Goal: Obtain resource: Download file/media

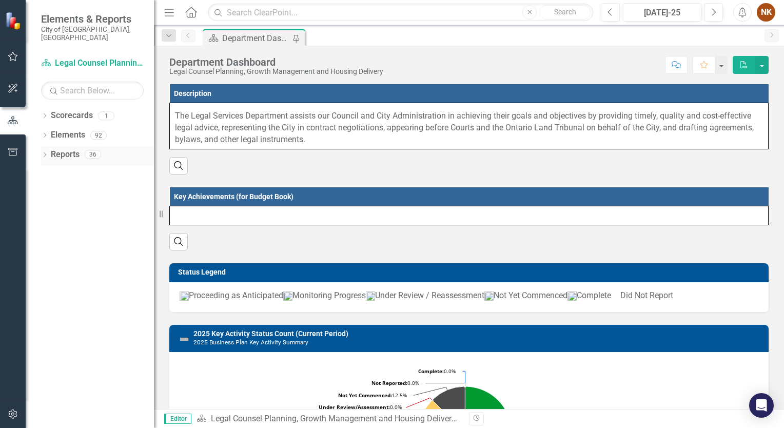
click at [43, 153] on icon "Dropdown" at bounding box center [44, 156] width 7 height 6
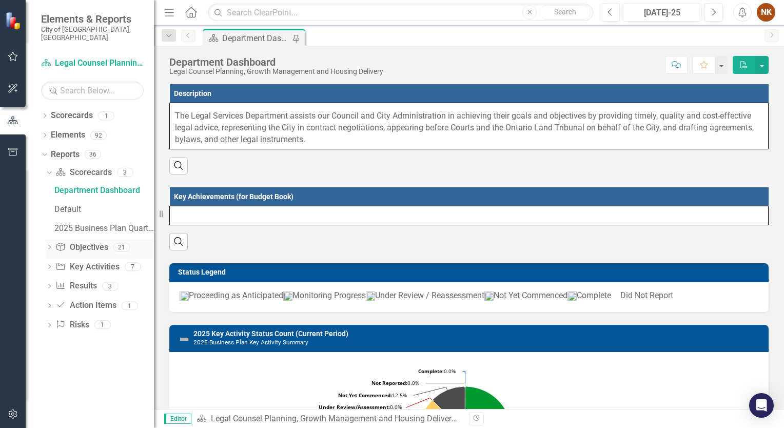
click at [49, 245] on icon "Dropdown" at bounding box center [49, 248] width 7 height 6
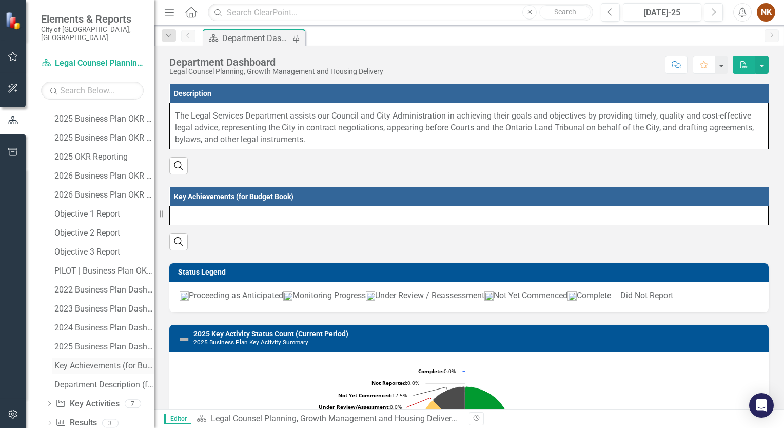
scroll to position [188, 0]
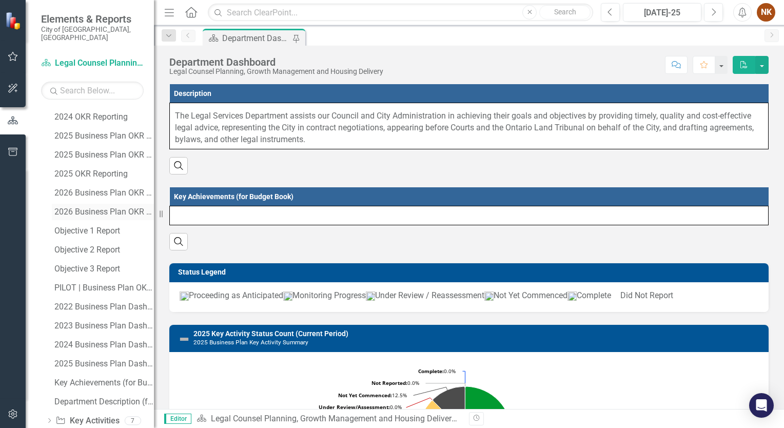
click at [99, 207] on div "2026 Business Plan OKR Summary" at bounding box center [104, 211] width 100 height 9
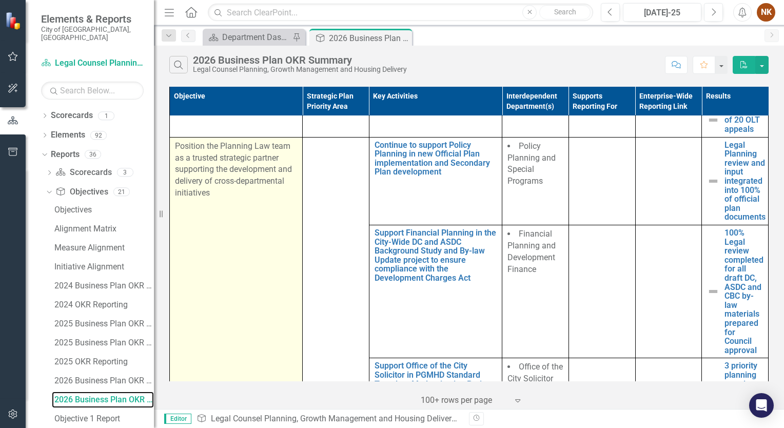
scroll to position [594, 0]
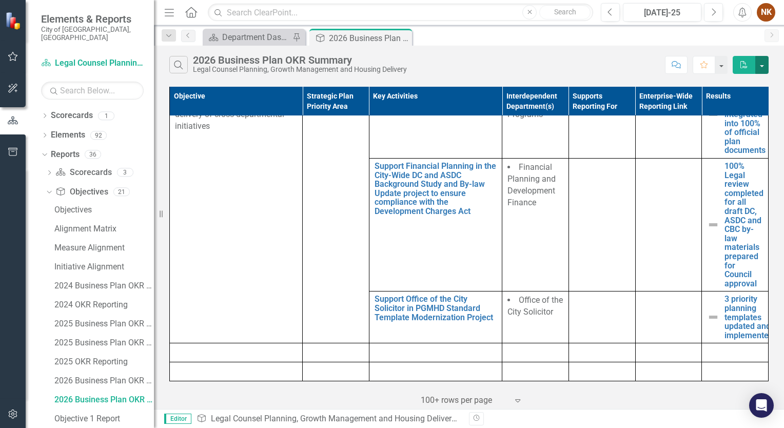
click at [765, 65] on button "button" at bounding box center [761, 65] width 13 height 18
click at [725, 83] on link "PDF Export to PDF" at bounding box center [727, 83] width 81 height 19
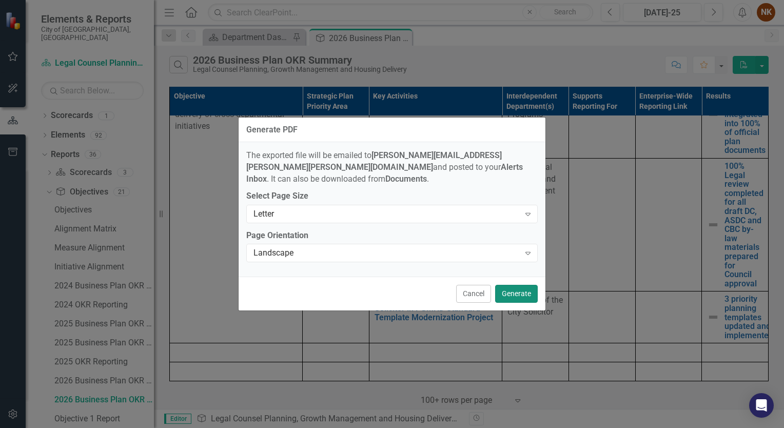
click at [516, 288] on button "Generate" at bounding box center [516, 294] width 43 height 18
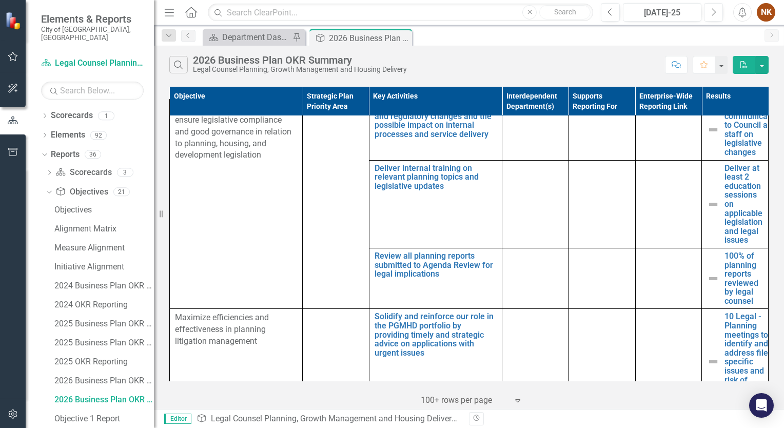
scroll to position [0, 0]
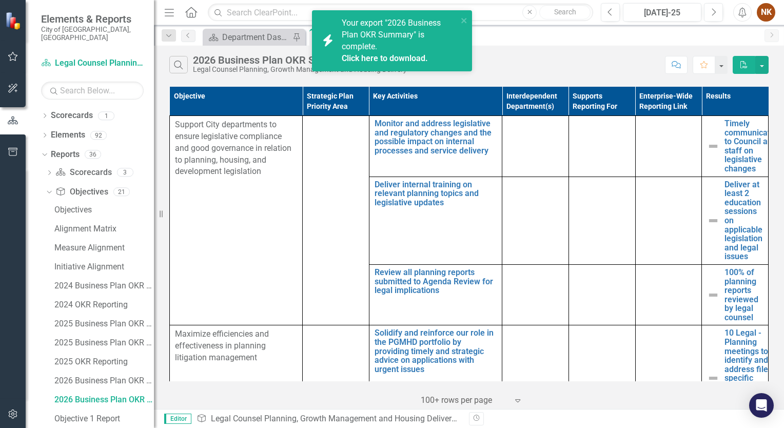
click at [363, 56] on link "Click here to download." at bounding box center [385, 58] width 86 height 10
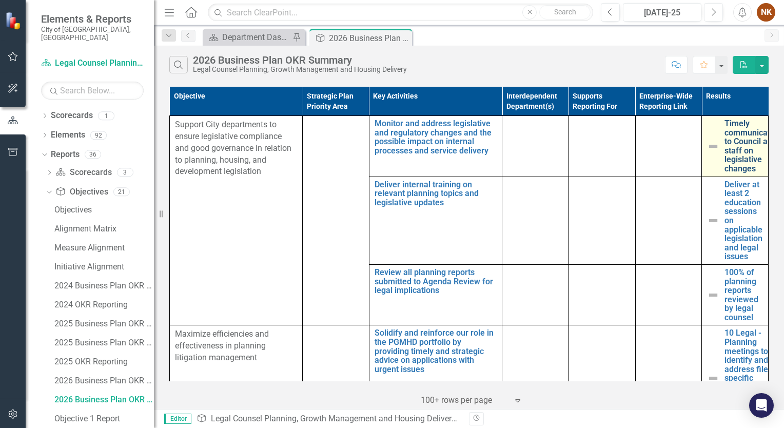
click at [725, 142] on link "Timely communications to Council and staff on legislative changes" at bounding box center [755, 146] width 61 height 54
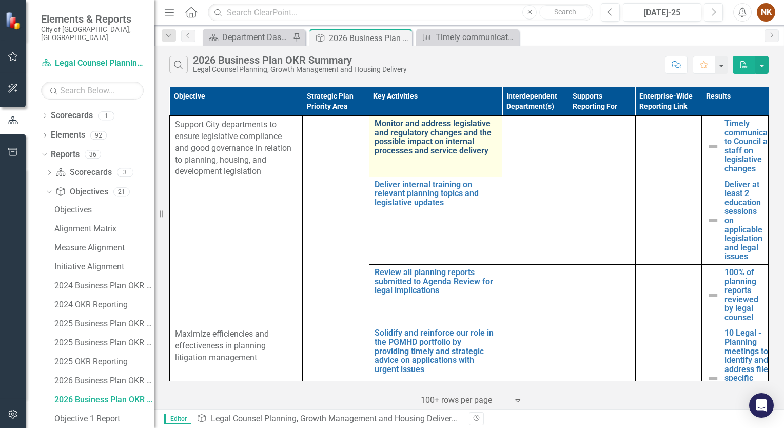
click at [377, 147] on link "Monitor and address legislative and regulatory changes and the possible impact …" at bounding box center [436, 137] width 122 height 36
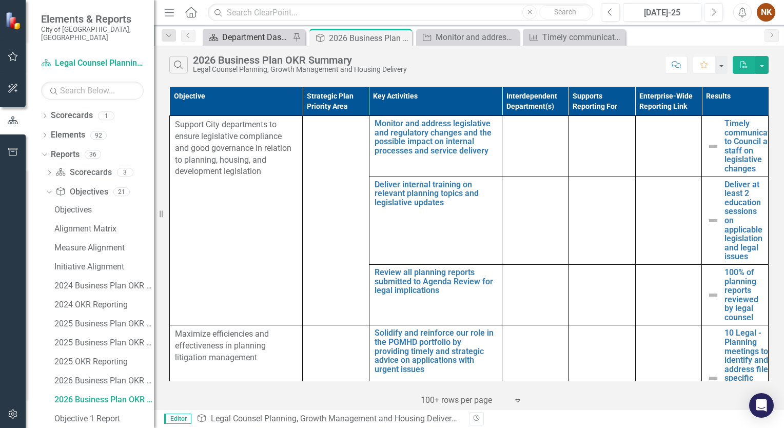
click at [244, 35] on div "Department Dashboard" at bounding box center [256, 37] width 68 height 13
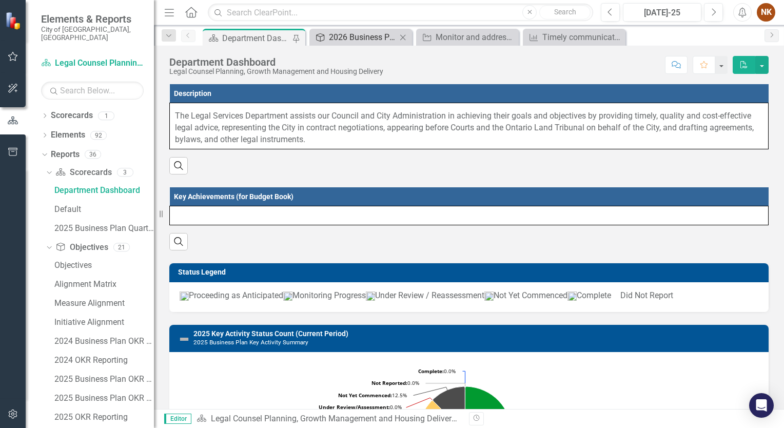
click at [350, 41] on div "2026 Business Plan OKR Summary" at bounding box center [363, 37] width 68 height 13
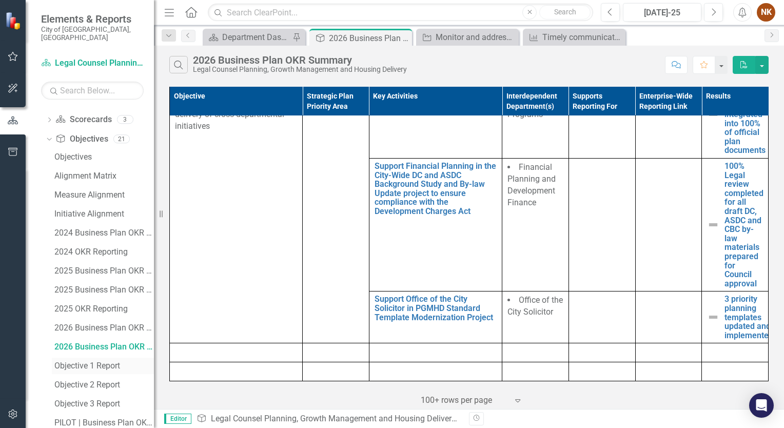
scroll to position [68, 0]
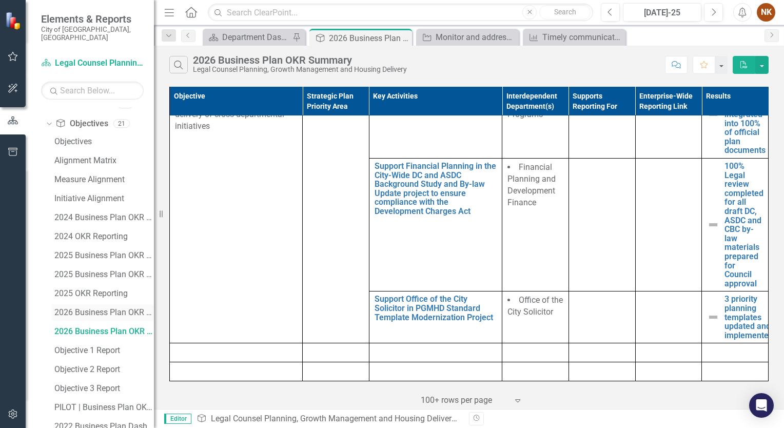
click at [92, 308] on div "2026 Business Plan OKR Summaries - for FPDF" at bounding box center [104, 312] width 100 height 9
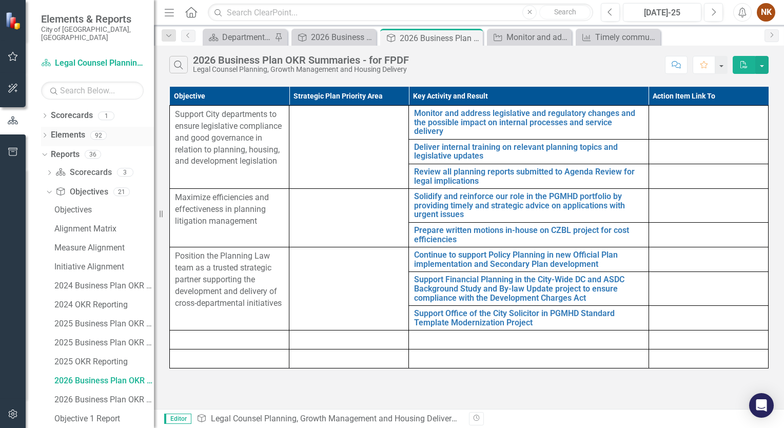
click at [44, 133] on icon "Dropdown" at bounding box center [44, 136] width 7 height 6
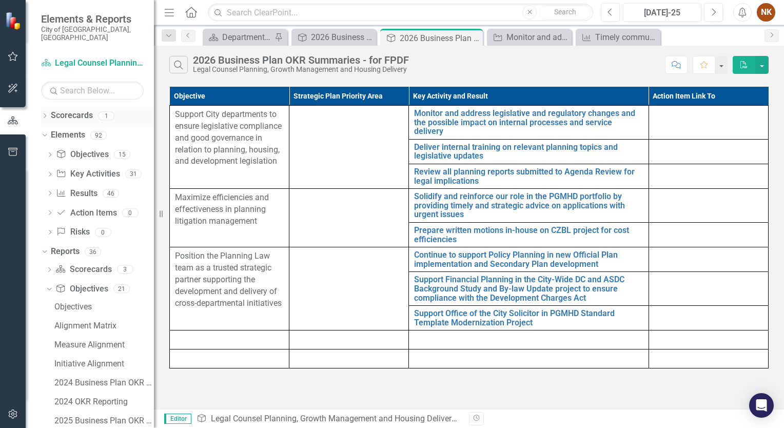
click at [45, 113] on icon at bounding box center [45, 115] width 3 height 5
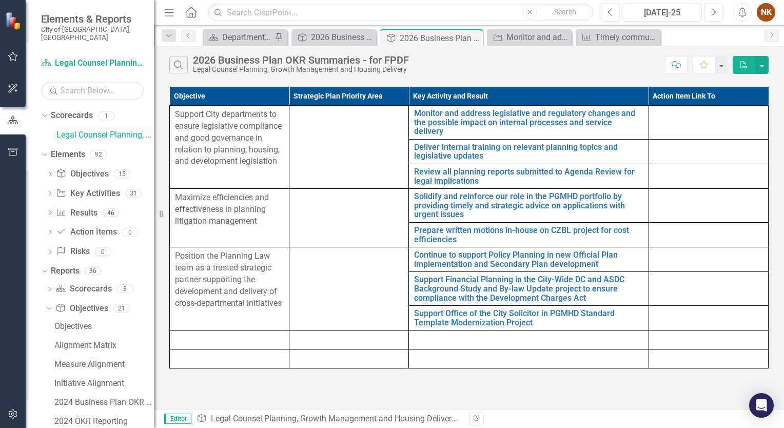
click at [108, 129] on link "Legal Counsel Planning, Growth Management and Housing Delivery" at bounding box center [104, 135] width 97 height 12
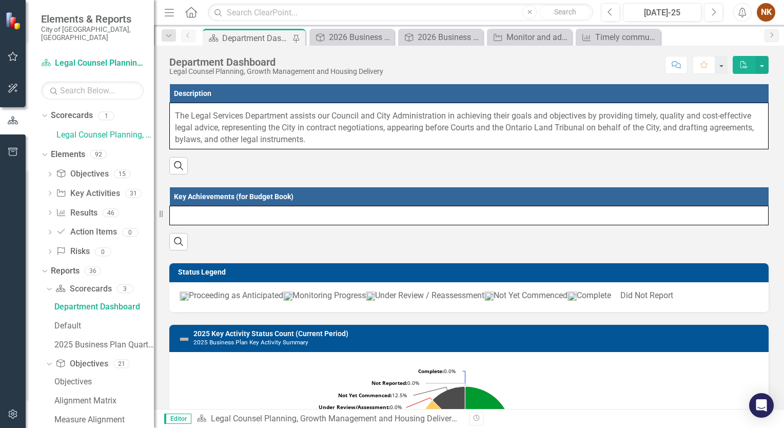
click at [194, 92] on th "Description" at bounding box center [469, 93] width 599 height 19
click at [690, 94] on th "Description Sort Ascending" at bounding box center [469, 93] width 599 height 19
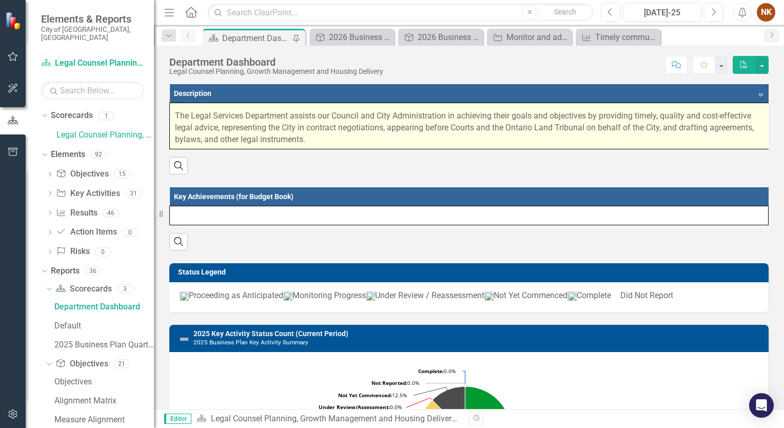
click at [619, 136] on p "The Legal Services Department assists our Council and City Administration in ac…" at bounding box center [469, 126] width 589 height 37
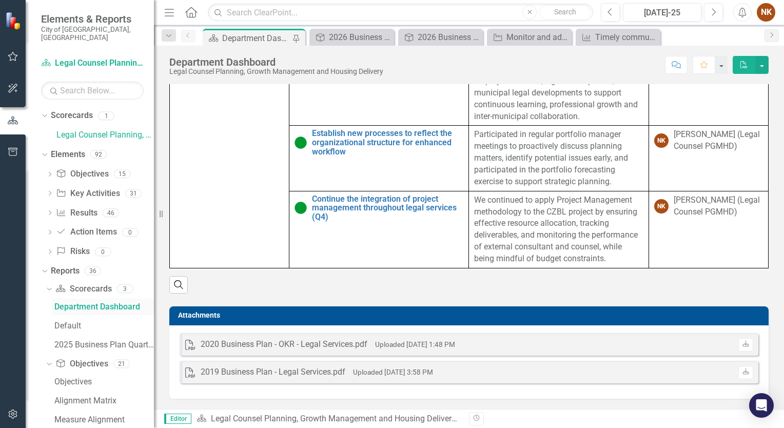
click at [93, 302] on div "Department Dashboard" at bounding box center [104, 306] width 100 height 9
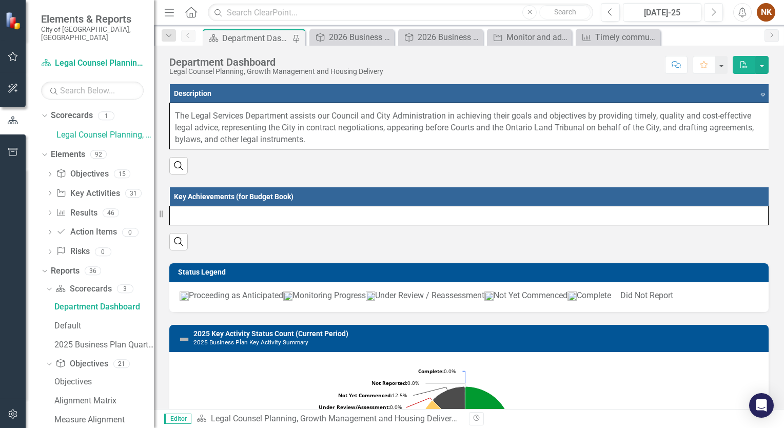
click at [344, 69] on div "Legal Counsel Planning, Growth Management and Housing Delivery" at bounding box center [276, 72] width 214 height 8
click at [352, 69] on div "Legal Counsel Planning, Growth Management and Housing Delivery" at bounding box center [276, 72] width 214 height 8
click at [207, 96] on th "Description Sort Descending" at bounding box center [471, 93] width 602 height 19
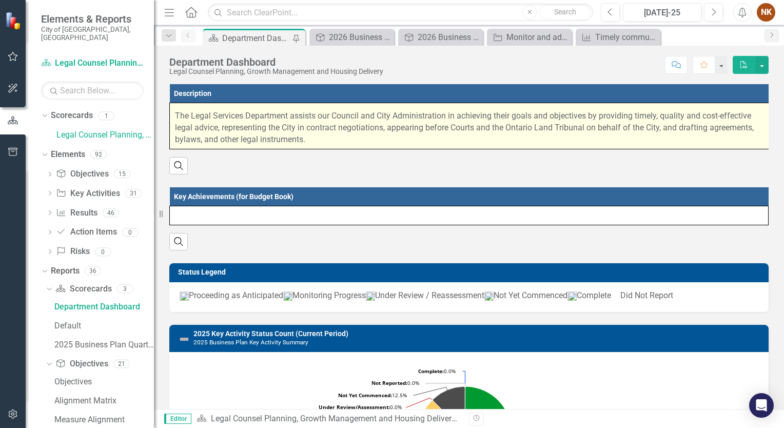
click at [197, 130] on span "The Legal Services Department assists our Council and City Administration in ac…" at bounding box center [464, 127] width 579 height 33
click at [324, 133] on p "The Legal Services Department assists our Council and City Administration in ac…" at bounding box center [471, 126] width 592 height 37
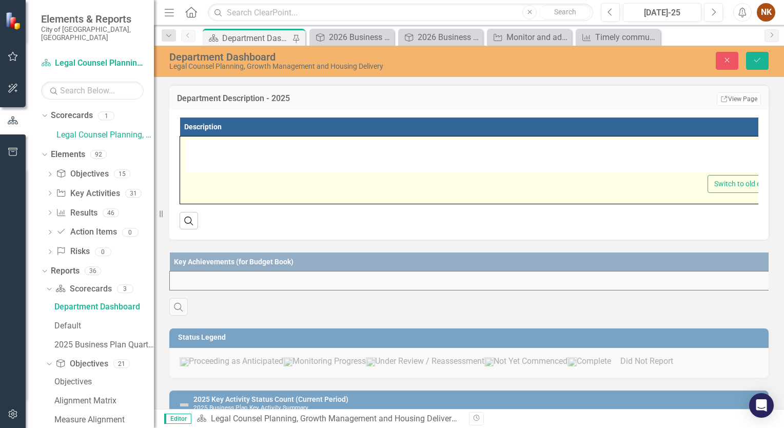
type textarea "<p></p><p><span style="font-size: 16px;">The Legal Services Department assists …"
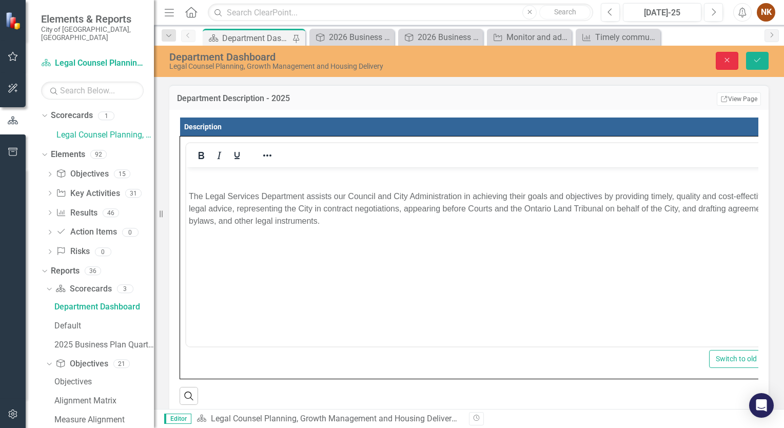
click at [732, 65] on button "Close" at bounding box center [727, 61] width 23 height 18
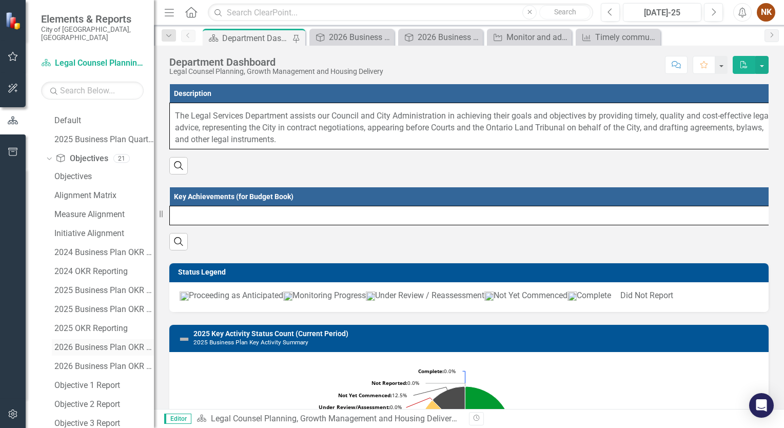
scroll to position [274, 0]
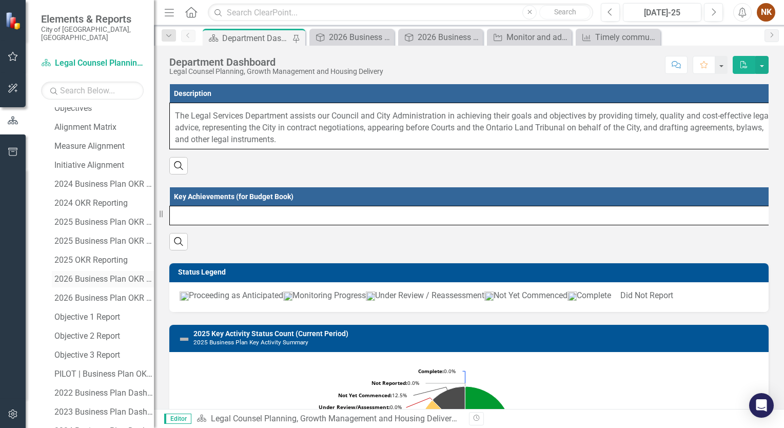
click at [103, 275] on div "2026 Business Plan OKR Summaries - for FPDF" at bounding box center [104, 279] width 100 height 9
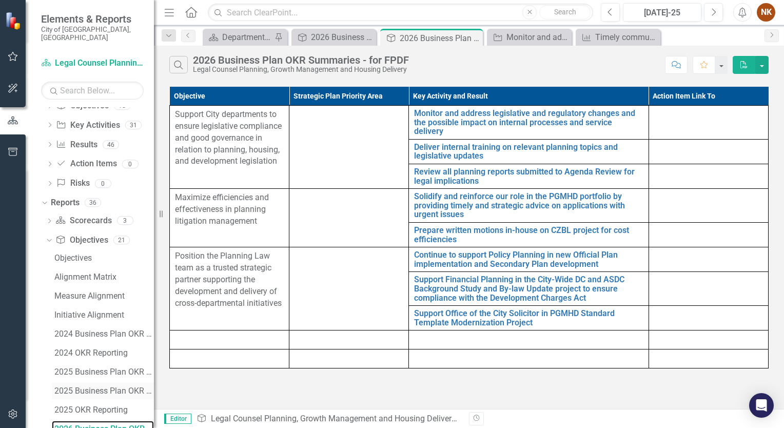
scroll to position [205, 0]
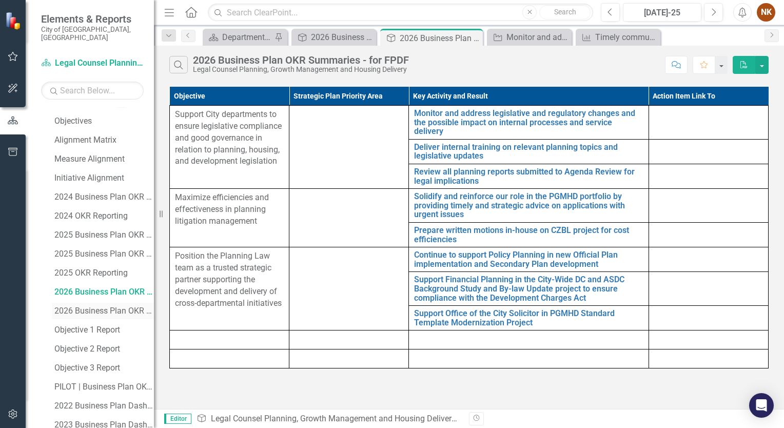
click at [95, 306] on div "2026 Business Plan OKR Summary" at bounding box center [104, 310] width 100 height 9
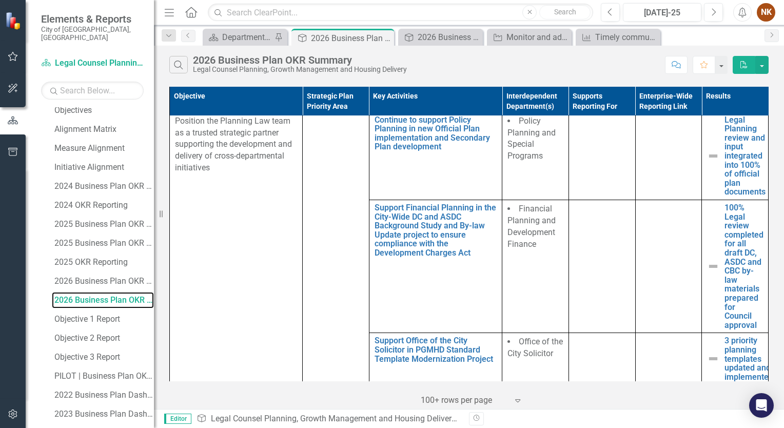
scroll to position [361, 0]
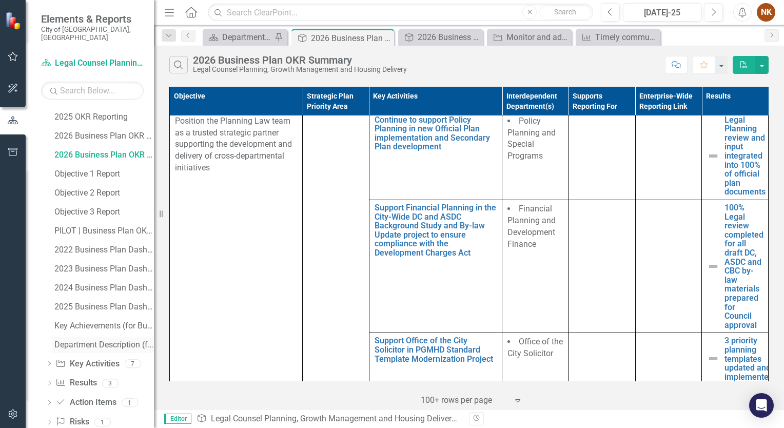
click at [92, 340] on div "Department Description (for Budget Book) - 2025" at bounding box center [104, 344] width 100 height 9
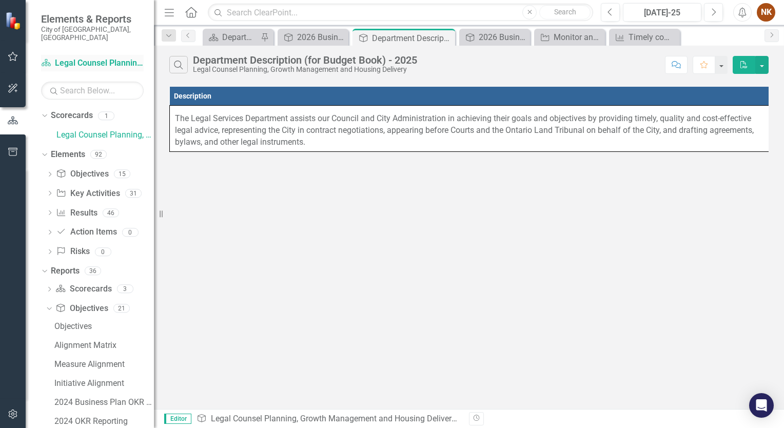
click at [93, 57] on link "Scorecard Legal Counsel Planning, Growth Management and Housing Delivery" at bounding box center [92, 63] width 103 height 12
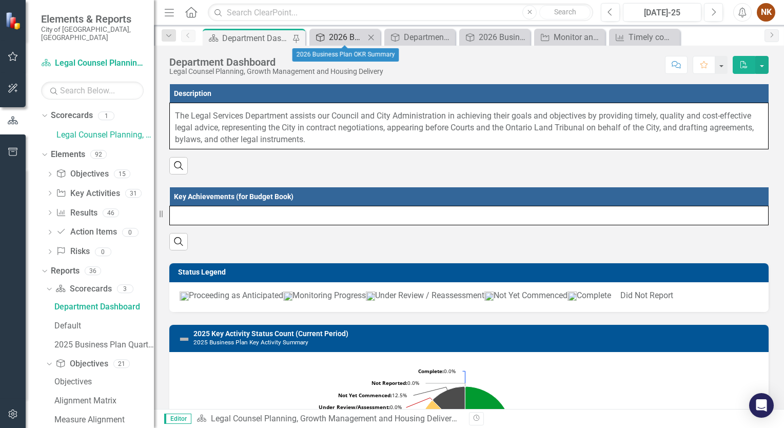
click at [333, 38] on div "2026 Business Plan OKR Summary" at bounding box center [347, 37] width 36 height 13
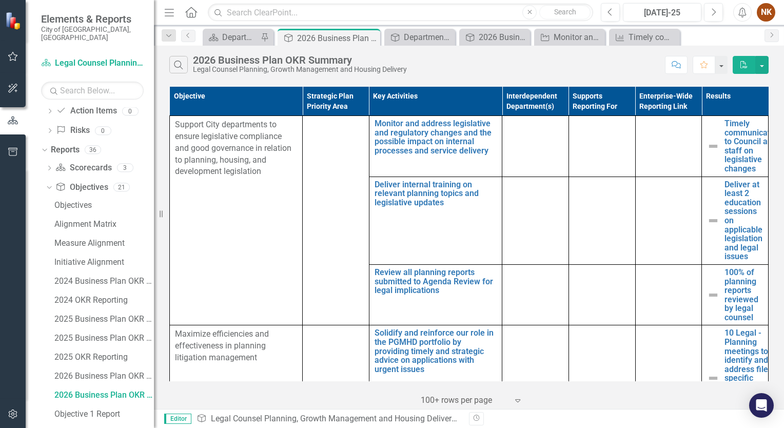
scroll to position [87, 0]
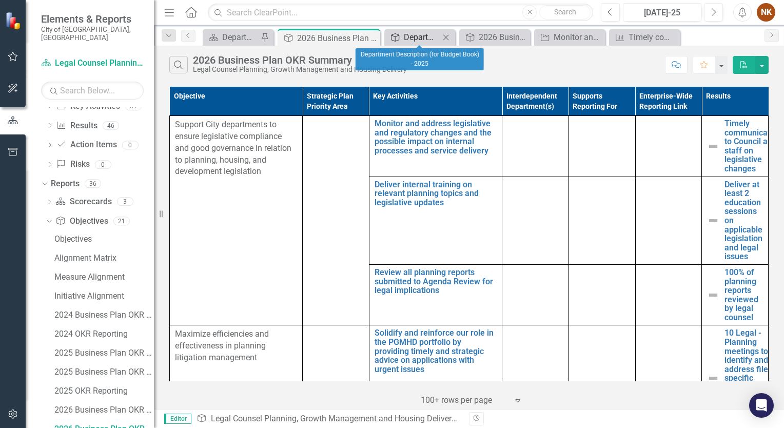
click at [416, 37] on div "Department Description (for Budget Book) - 2025" at bounding box center [422, 37] width 36 height 13
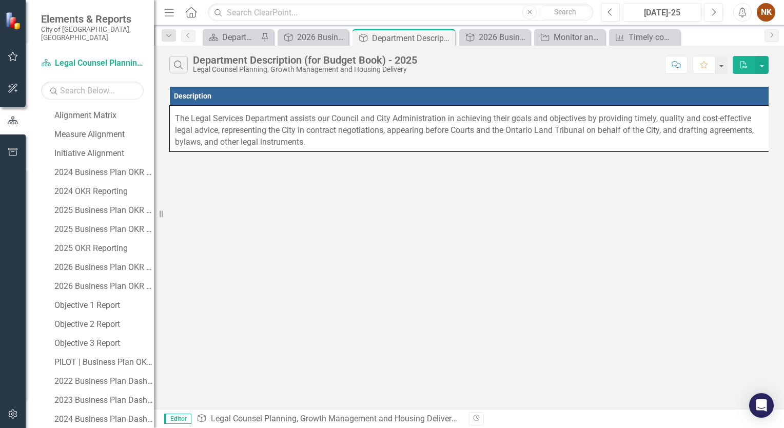
scroll to position [277, 0]
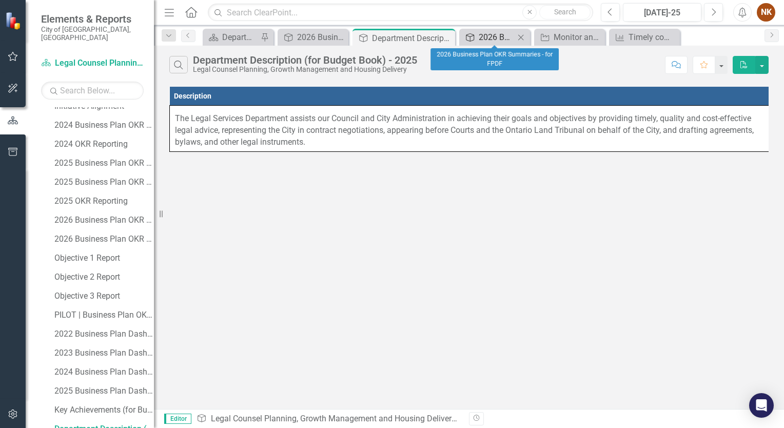
click at [486, 42] on div "2026 Business Plan OKR Summaries - for FPDF" at bounding box center [497, 37] width 36 height 13
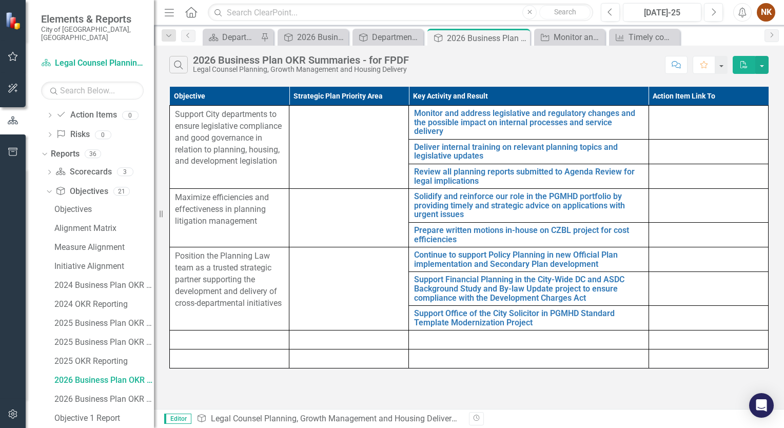
scroll to position [68, 0]
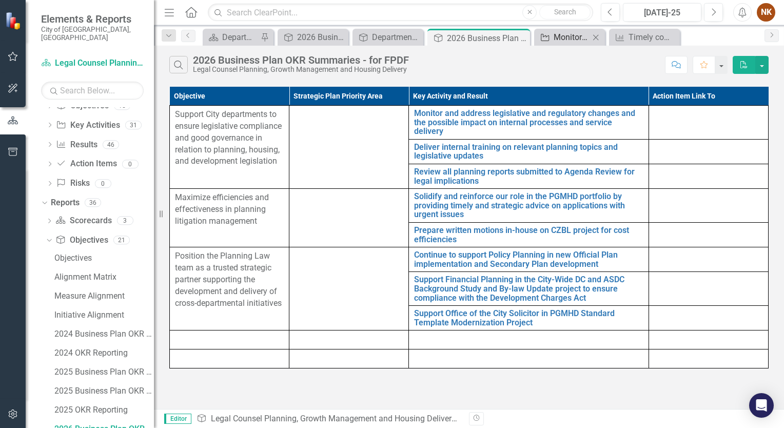
click at [574, 40] on div "Monitor and address legislative and regulatory changes and the possible impact …" at bounding box center [572, 37] width 36 height 13
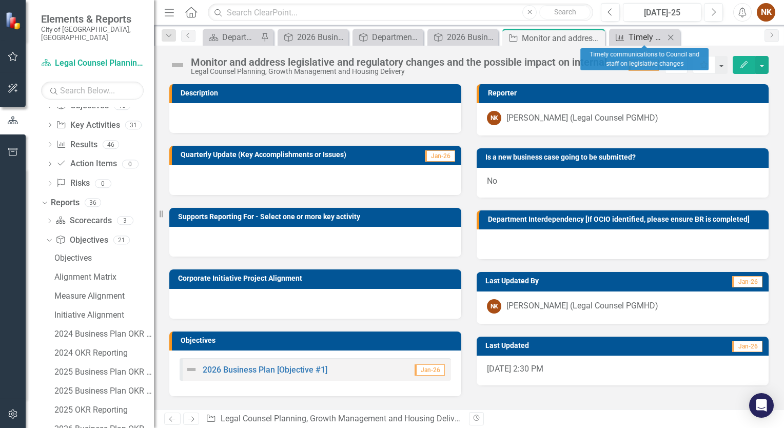
click at [635, 40] on div "Timely communications to Council and staff on legislative changes" at bounding box center [647, 37] width 36 height 13
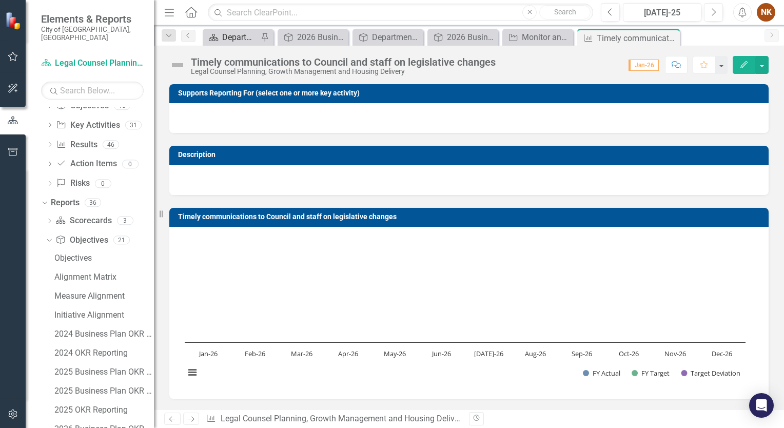
click at [236, 42] on div "Department Dashboard" at bounding box center [240, 37] width 36 height 13
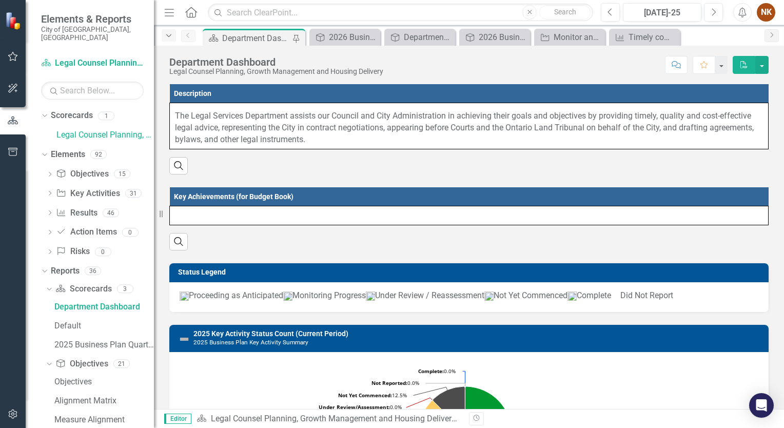
click at [166, 36] on icon "Dropdown" at bounding box center [168, 35] width 9 height 7
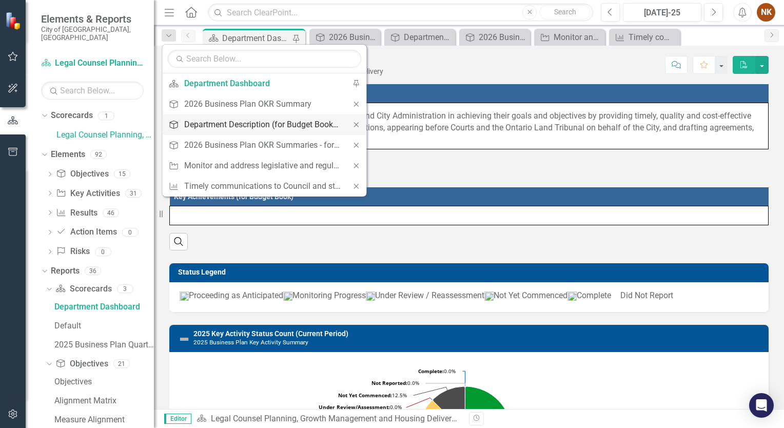
click at [238, 121] on div "Department Description (for Budget Book) - 2025" at bounding box center [262, 124] width 157 height 13
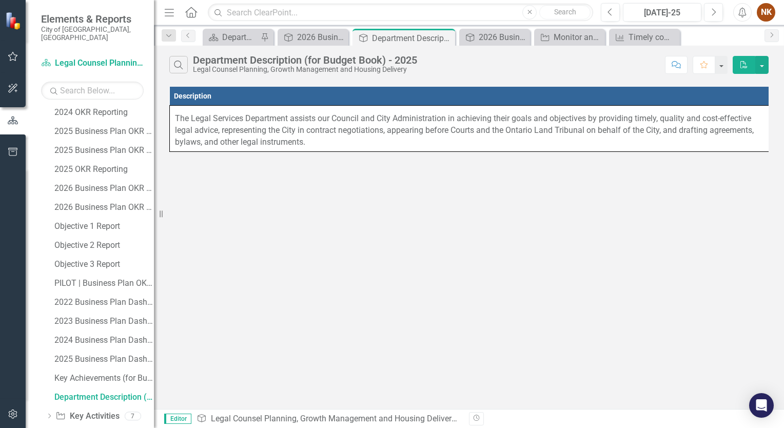
scroll to position [277, 0]
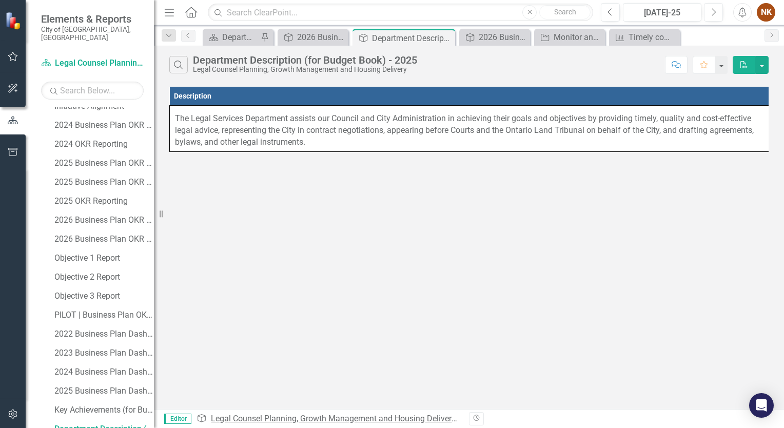
click at [334, 418] on link "Legal Counsel Planning, Growth Management and Housing Delivery" at bounding box center [334, 419] width 246 height 10
